Goal: Find specific page/section: Find specific page/section

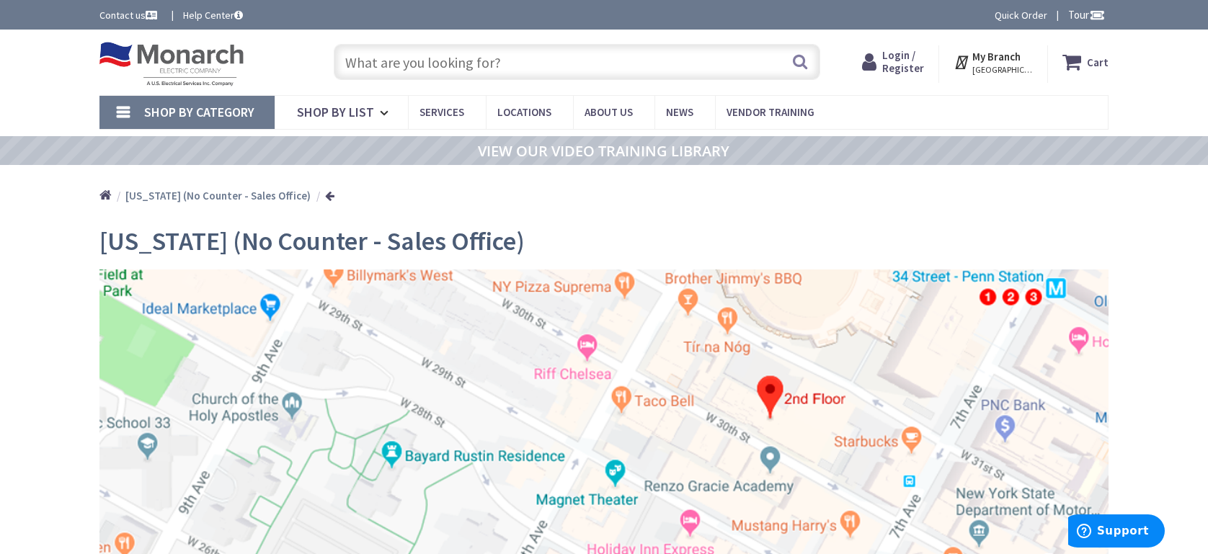
click at [215, 112] on span "Shop By Category" at bounding box center [199, 112] width 110 height 17
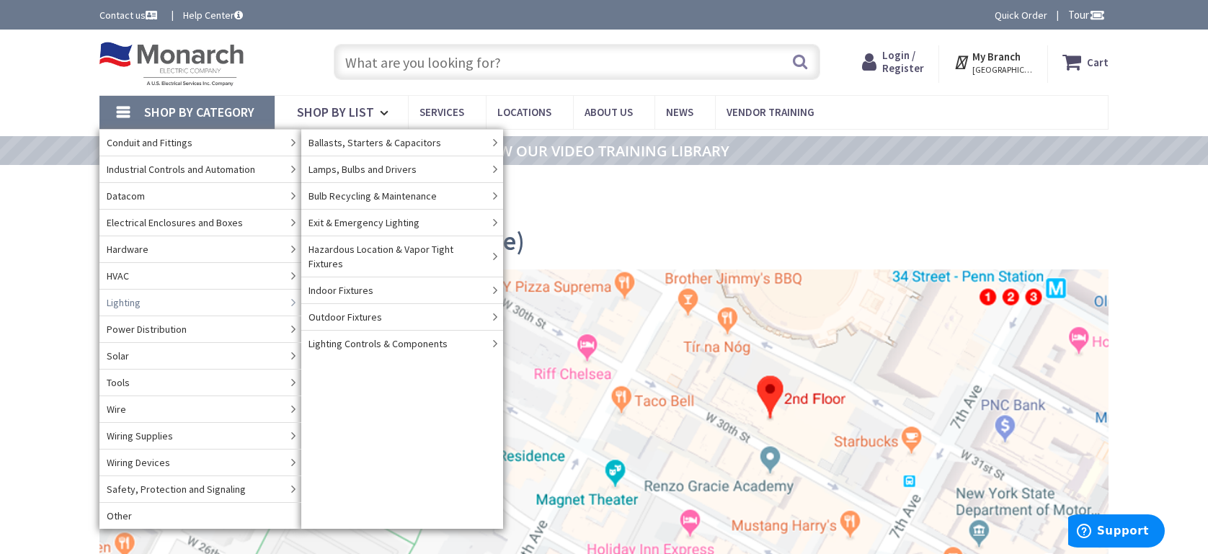
click at [138, 302] on span "Lighting" at bounding box center [124, 302] width 34 height 14
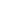
scroll to position [528, 0]
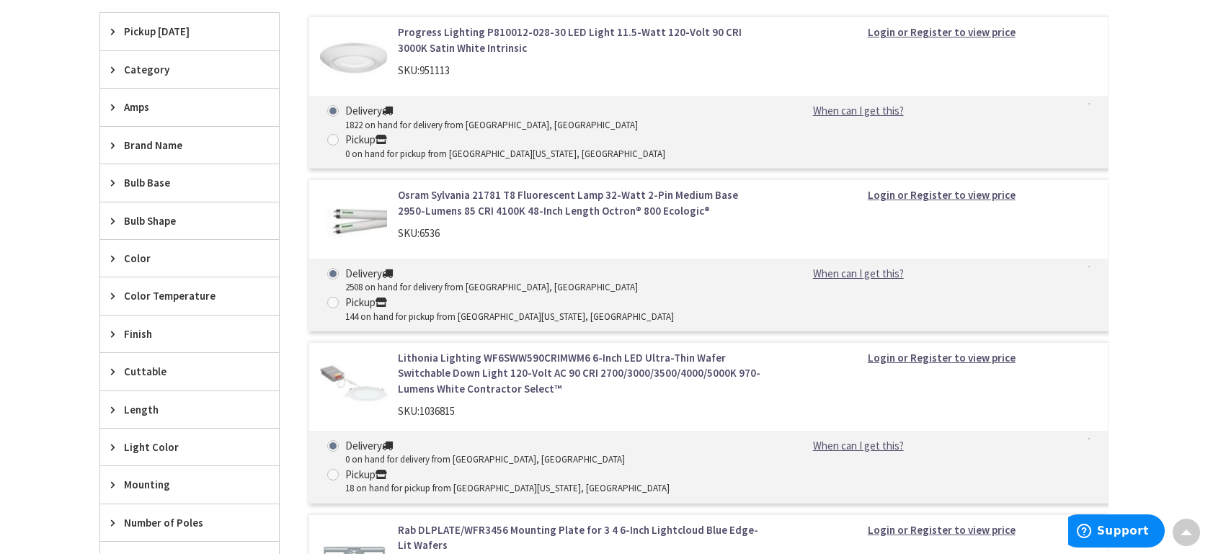
click at [122, 65] on div "Category" at bounding box center [189, 69] width 179 height 37
